Goal: Task Accomplishment & Management: Use online tool/utility

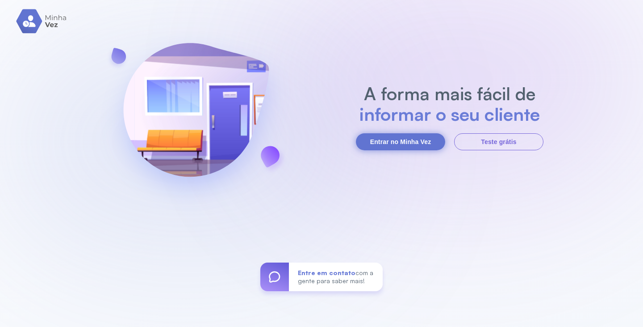
click at [386, 142] on button "Entrar no Minha Vez" at bounding box center [400, 141] width 89 height 17
click at [370, 135] on button "Entrar no Minha Vez" at bounding box center [400, 141] width 89 height 17
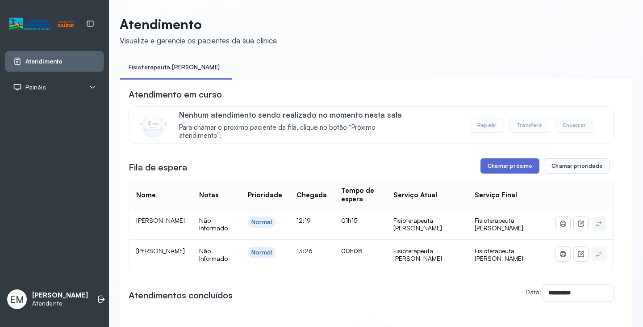
click at [505, 170] on button "Chamar próximo" at bounding box center [510, 165] width 59 height 15
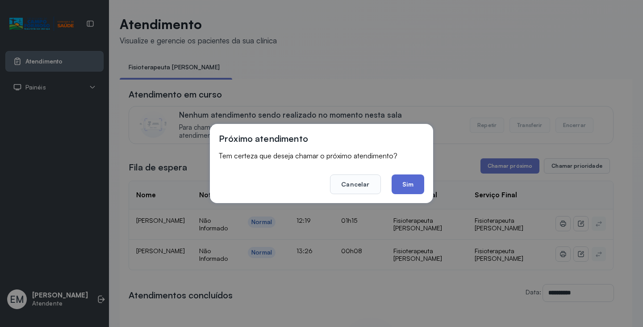
click at [411, 181] on button "Sim" at bounding box center [408, 184] width 33 height 20
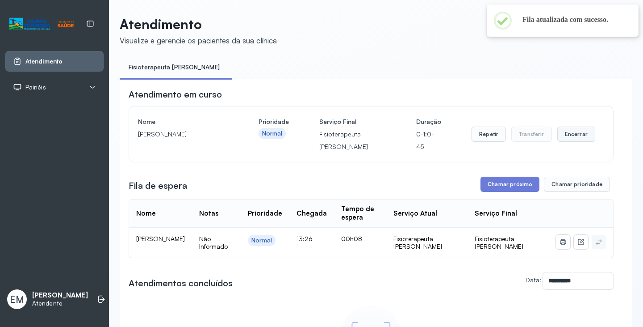
click at [565, 137] on button "Encerrar" at bounding box center [576, 133] width 38 height 15
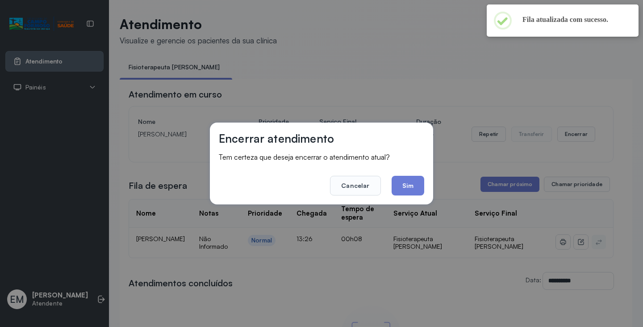
drag, startPoint x: 411, startPoint y: 184, endPoint x: 441, endPoint y: 164, distance: 35.6
click at [414, 182] on button "Sim" at bounding box center [408, 186] width 33 height 20
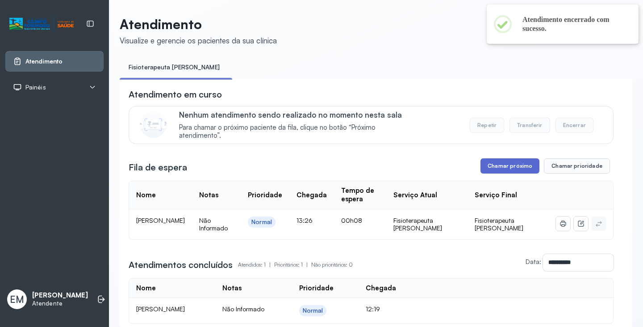
click at [501, 166] on button "Chamar próximo" at bounding box center [510, 165] width 59 height 15
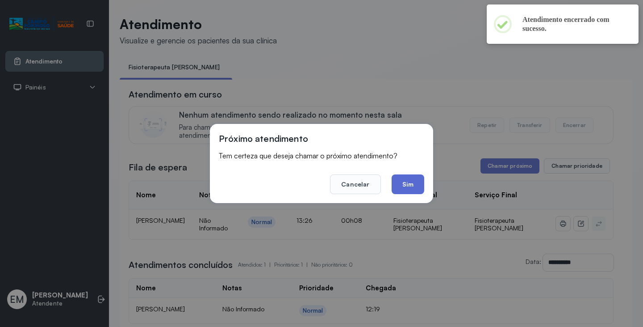
click at [406, 184] on button "Sim" at bounding box center [408, 184] width 33 height 20
